Goal: Task Accomplishment & Management: Manage account settings

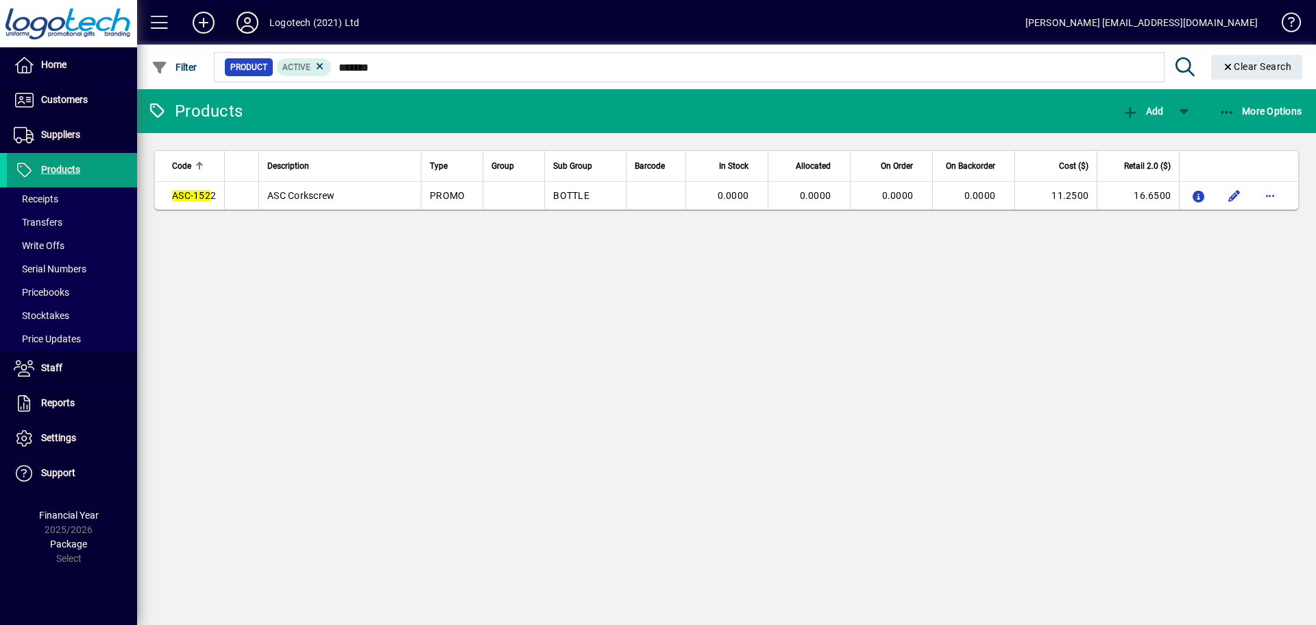
click at [246, 24] on icon at bounding box center [247, 23] width 27 height 22
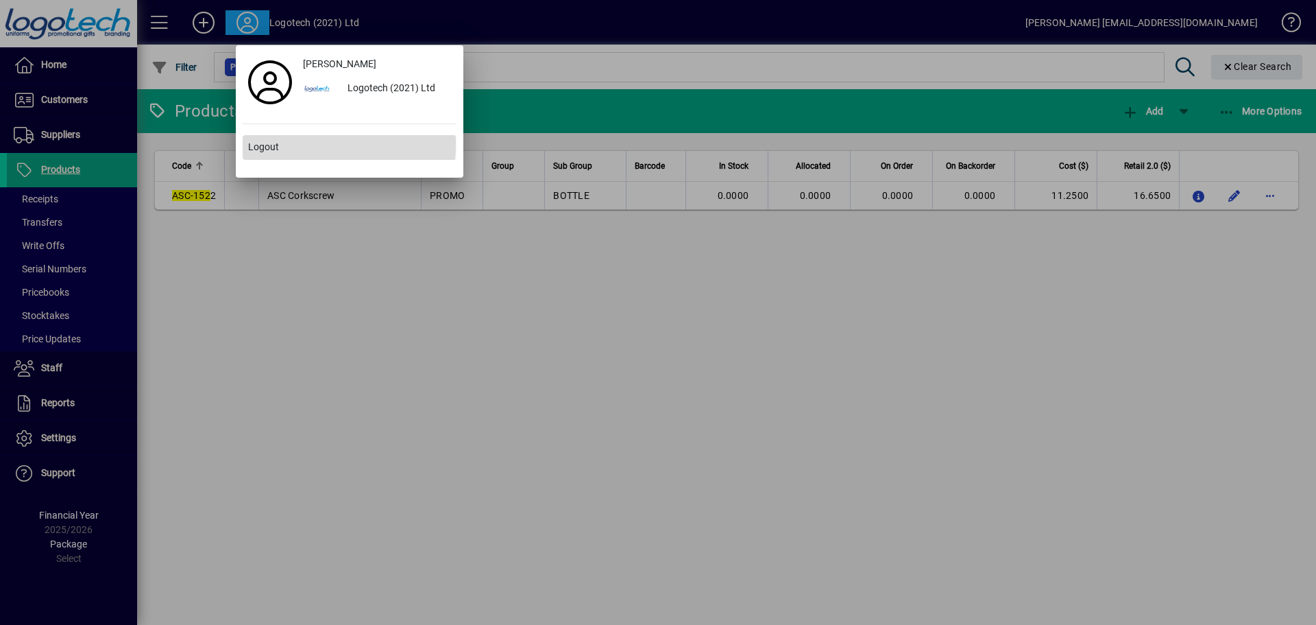
click at [278, 144] on span at bounding box center [350, 147] width 214 height 33
